Goal: Task Accomplishment & Management: Manage account settings

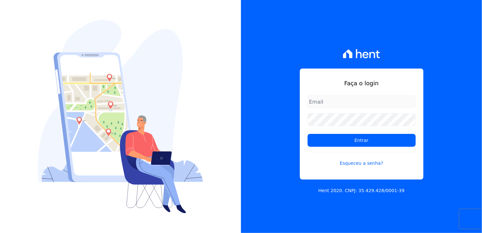
type input "[PERSON_NAME][EMAIL_ADDRESS][DOMAIN_NAME]"
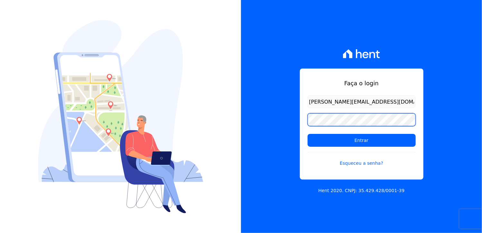
click at [273, 117] on div "Faça o login daliana.gomes@promoval.com.br Entrar Esqueceu a senha? Hent 2020. …" at bounding box center [361, 116] width 241 height 233
click at [308, 134] on input "Entrar" at bounding box center [362, 140] width 108 height 13
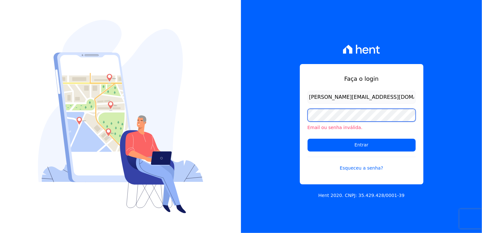
click at [262, 116] on div "Faça o login [PERSON_NAME][EMAIL_ADDRESS][DOMAIN_NAME] Email ou senha inválida.…" at bounding box center [361, 116] width 241 height 233
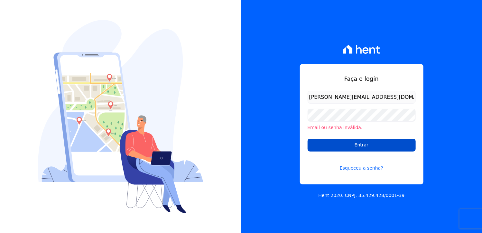
click at [314, 145] on input "Entrar" at bounding box center [362, 145] width 108 height 13
